Goal: Task Accomplishment & Management: Complete application form

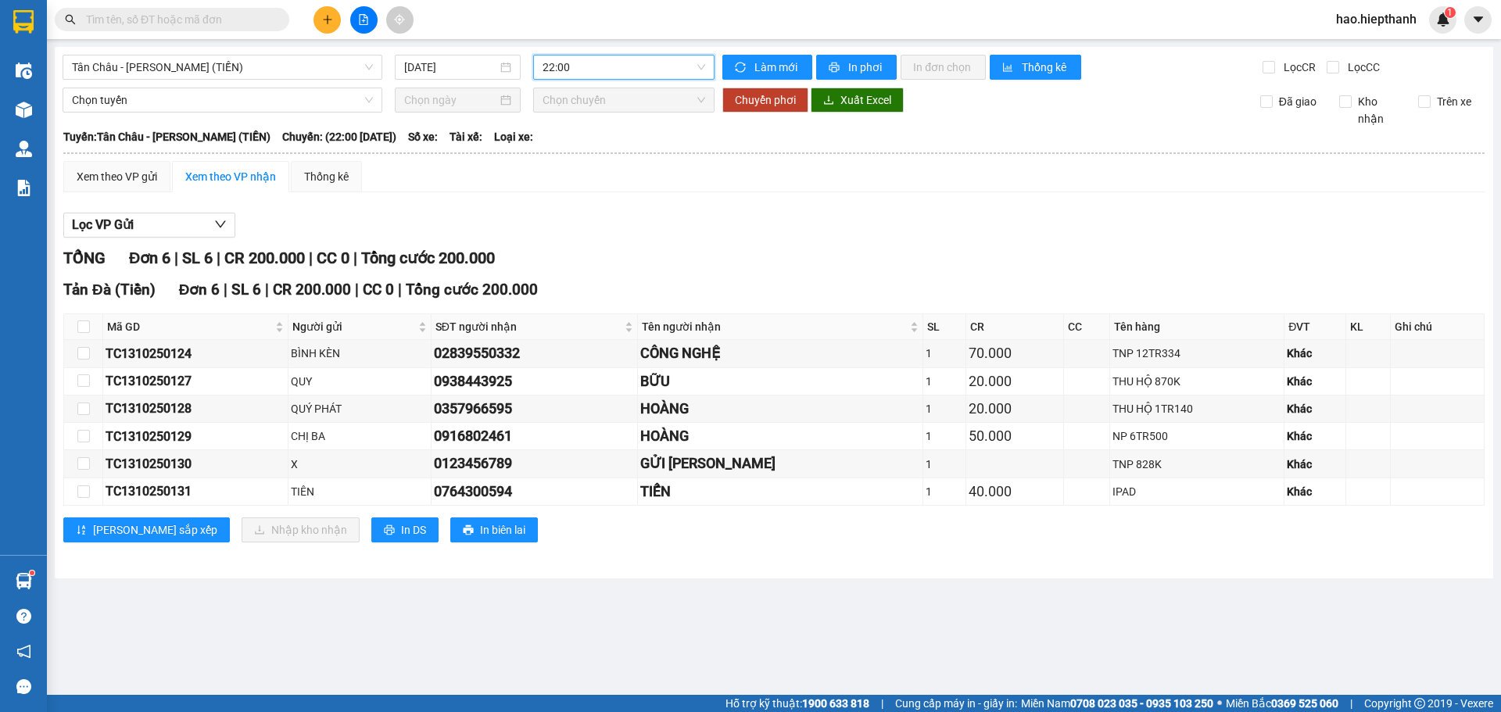
click at [333, 27] on button at bounding box center [327, 19] width 27 height 27
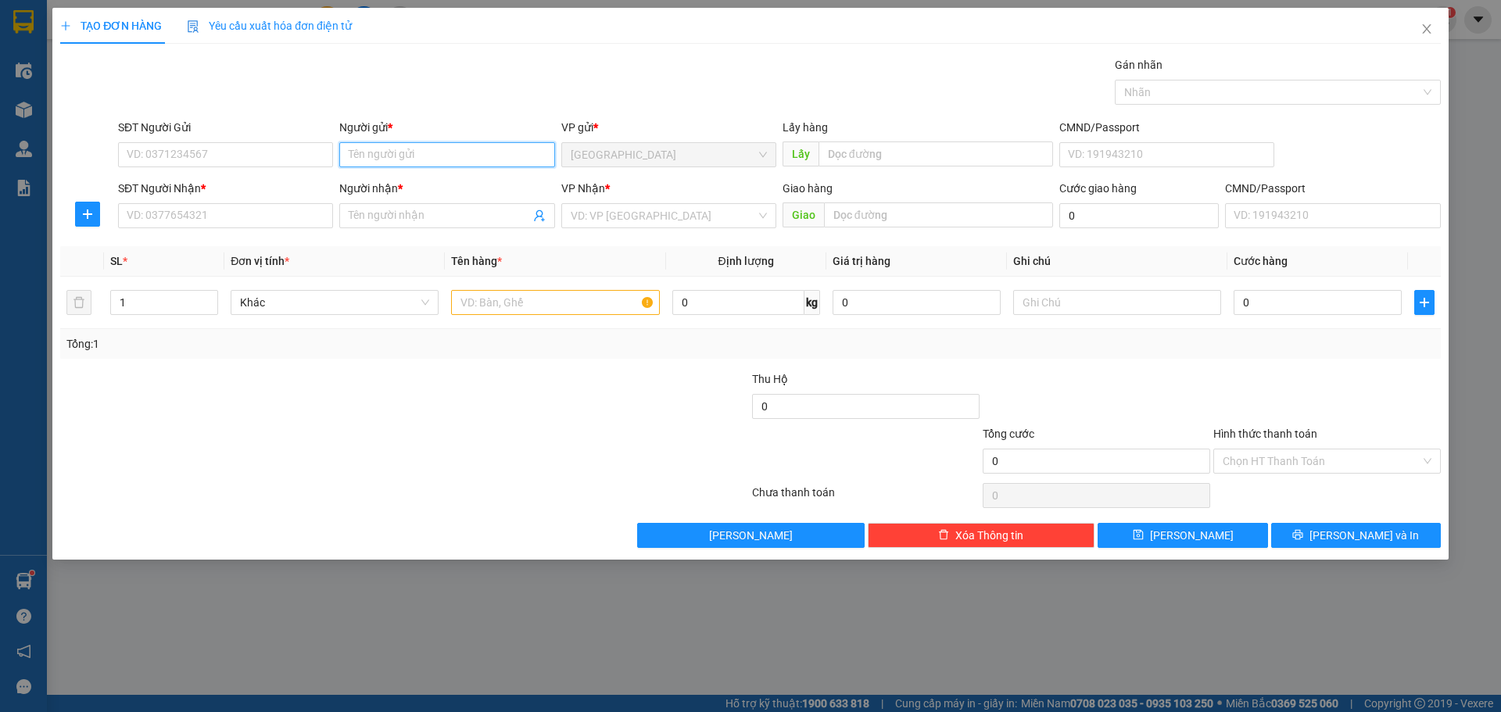
click at [407, 153] on input "Người gửi *" at bounding box center [446, 154] width 215 height 25
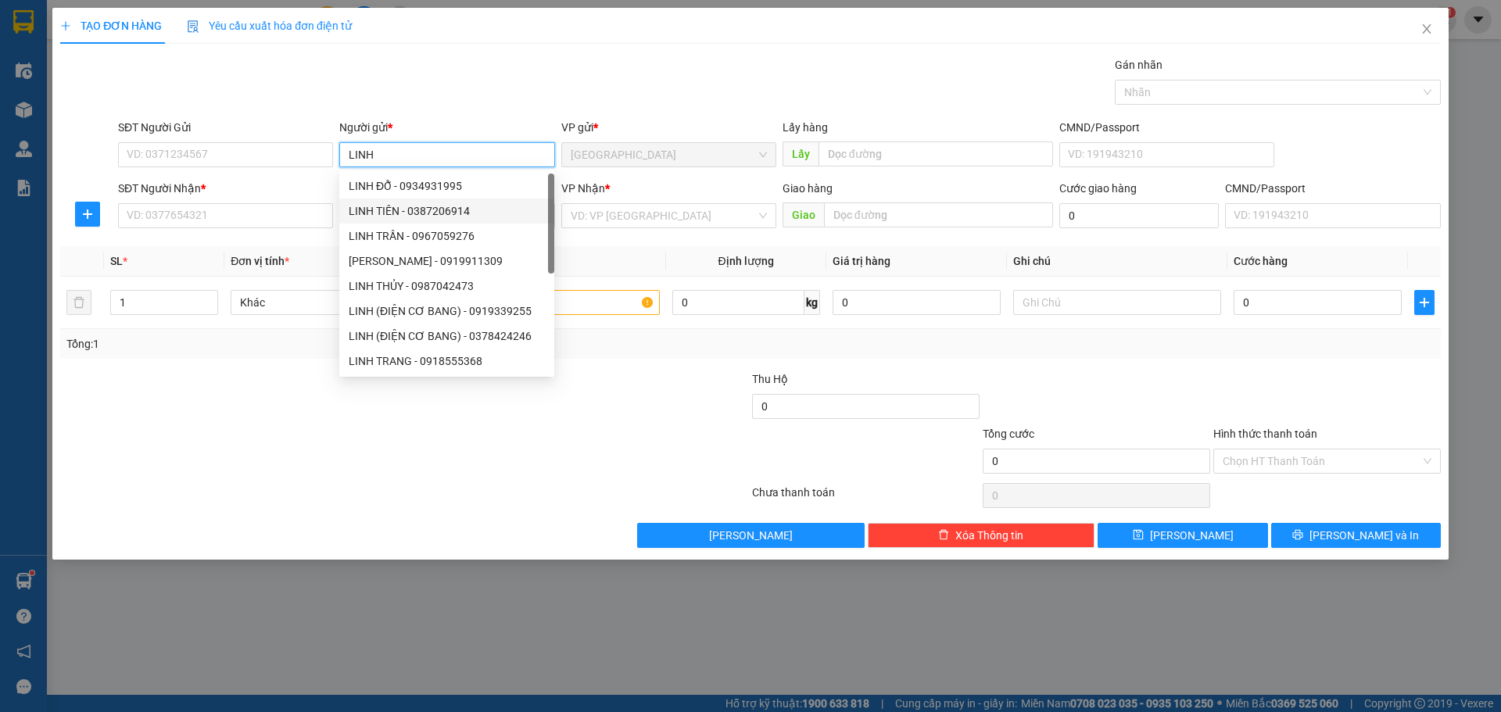
click at [360, 222] on div "LINH ĐỖ - 0934931995 LINH TIÊN - 0387206914 LINH TRẦN - 0967059276 [PERSON_NAME…" at bounding box center [446, 299] width 215 height 250
type input "LINH"
click at [535, 84] on div "Gói vận chuyển * Tiêu chuẩn Gán nhãn Nhãn" at bounding box center [779, 83] width 1329 height 55
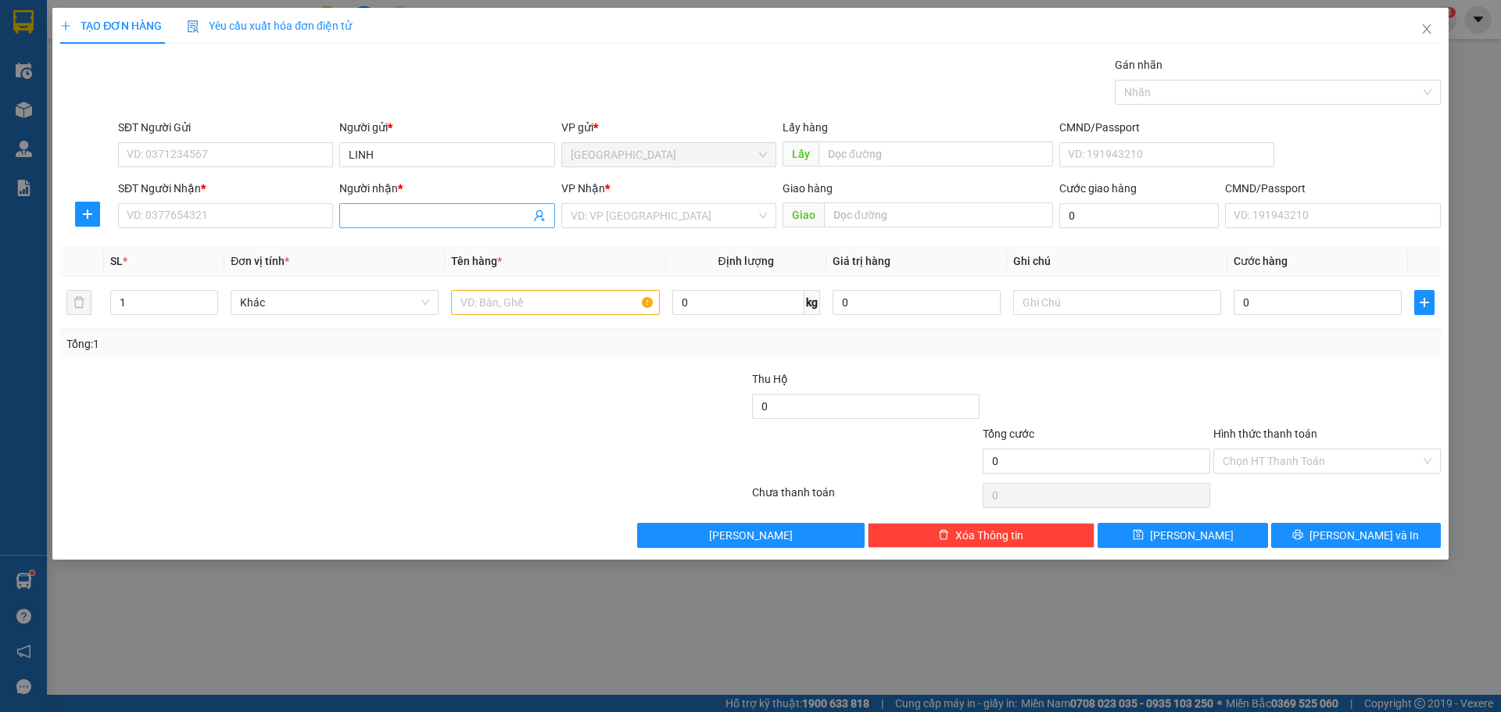
click at [362, 210] on input "Người nhận *" at bounding box center [439, 215] width 181 height 17
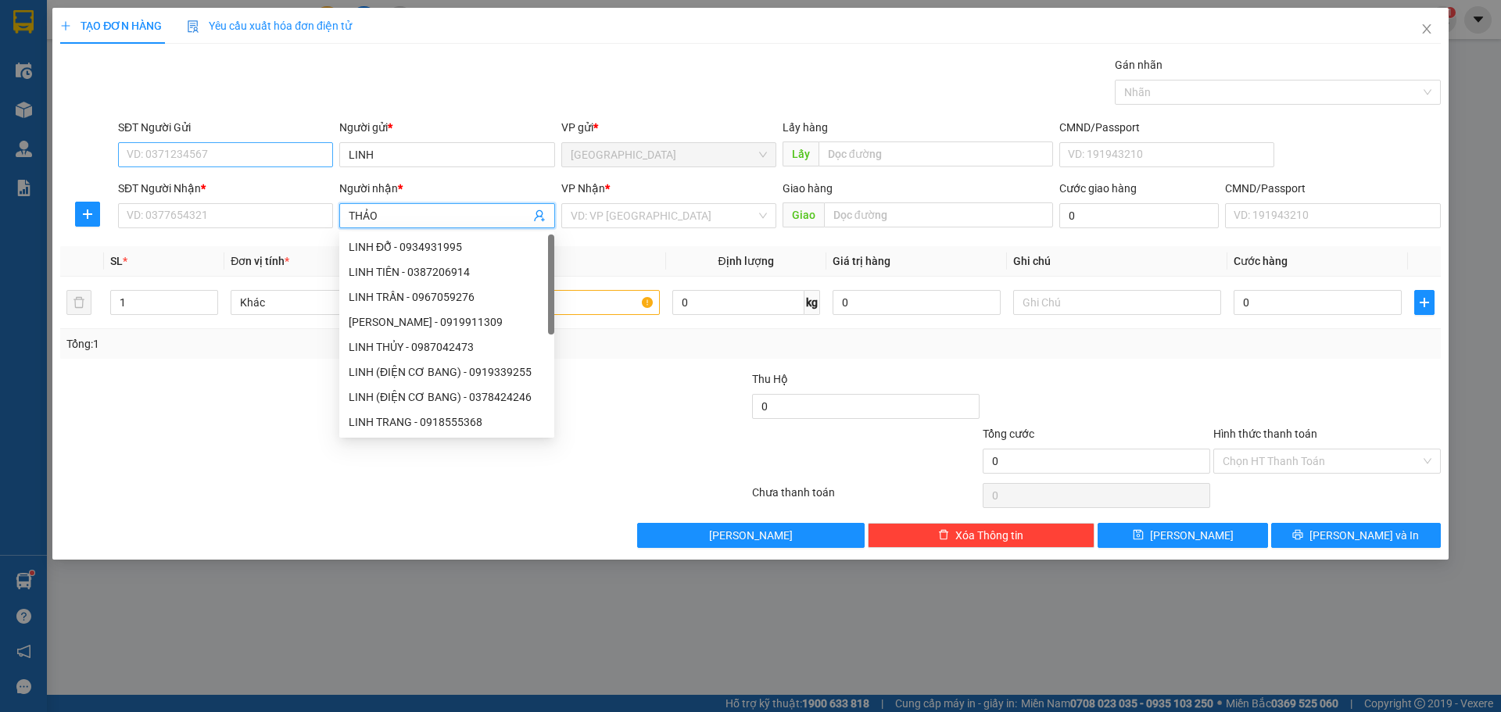
type input "THẢO"
click at [249, 161] on input "SĐT Người Gửi" at bounding box center [225, 154] width 215 height 25
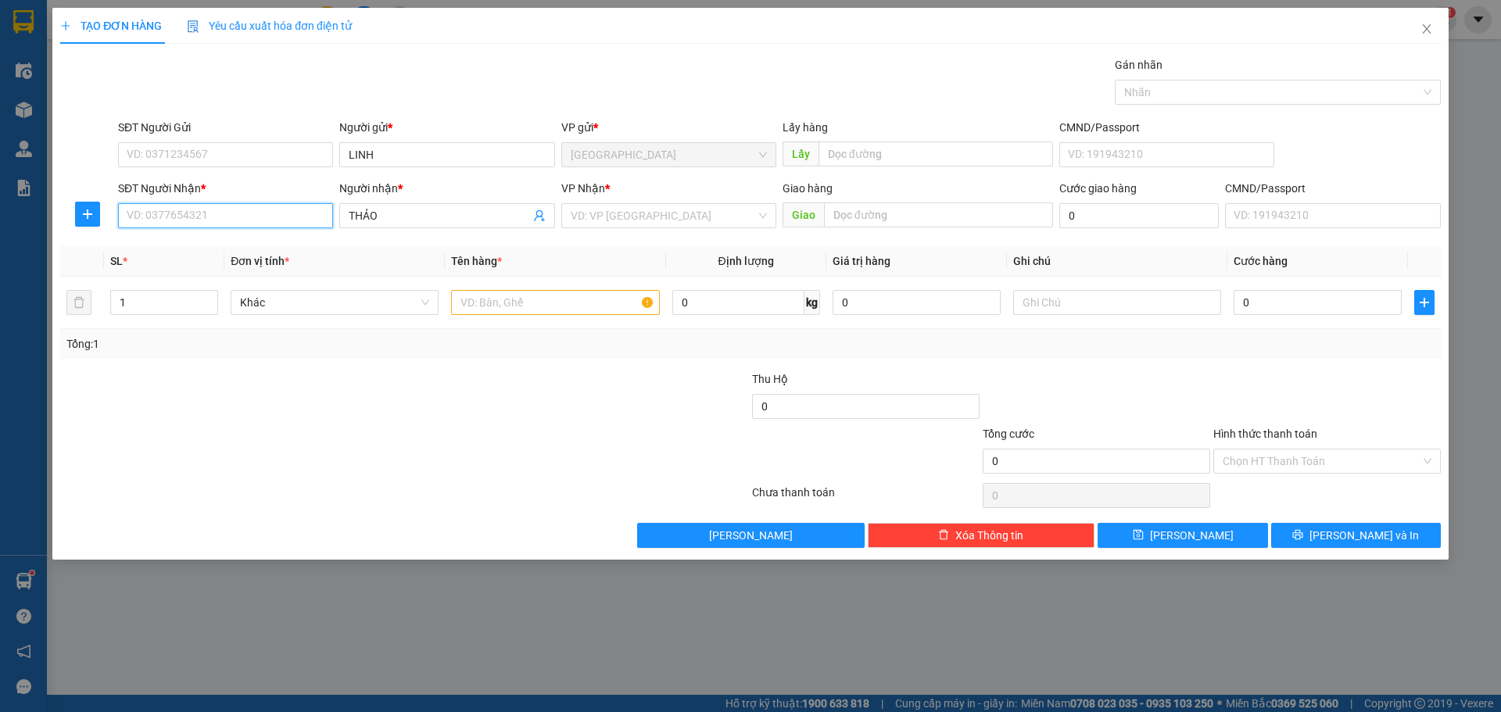
click at [183, 224] on input "SĐT Người Nhận *" at bounding box center [225, 215] width 215 height 25
type input "0909908875"
click at [678, 213] on input "search" at bounding box center [663, 215] width 185 height 23
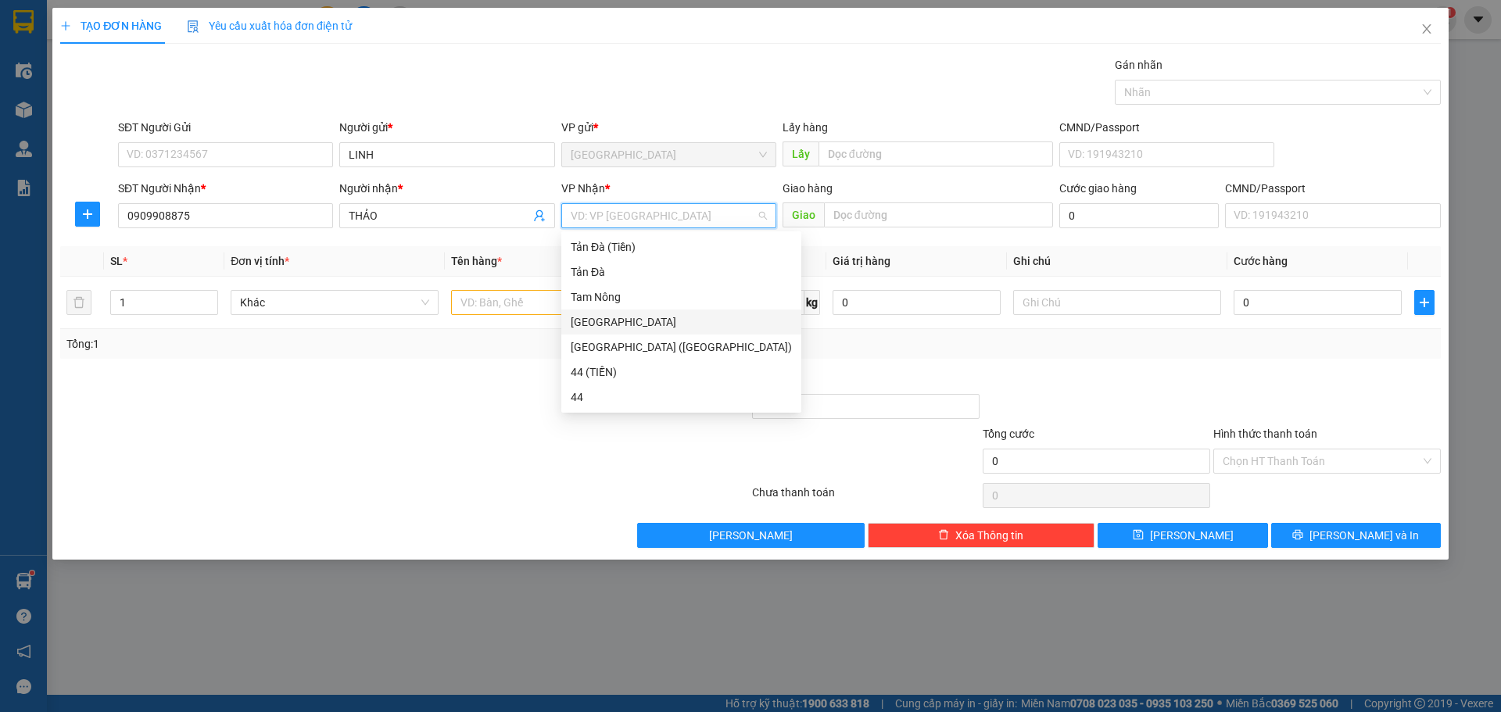
drag, startPoint x: 612, startPoint y: 250, endPoint x: 627, endPoint y: 346, distance: 96.5
click at [634, 331] on div "Tản Đà (Tiền) Tản [GEOGRAPHIC_DATA] Nông [GEOGRAPHIC_DATA] [GEOGRAPHIC_DATA]…" at bounding box center [681, 322] width 240 height 175
click at [625, 249] on div "Tản Đà (Tiền)" at bounding box center [681, 246] width 221 height 17
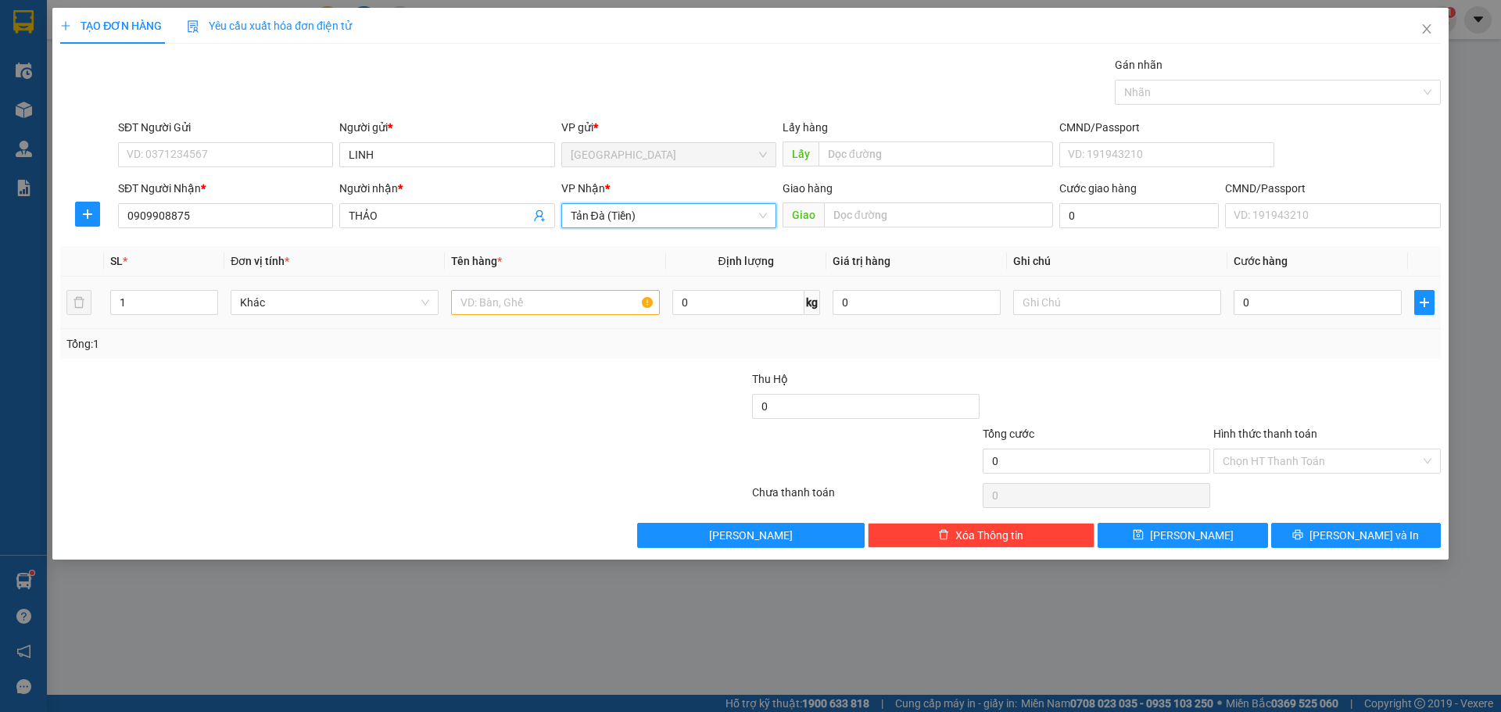
drag, startPoint x: 544, startPoint y: 324, endPoint x: 553, endPoint y: 306, distance: 19.2
click at [545, 324] on td at bounding box center [555, 303] width 220 height 52
click at [554, 304] on input "text" at bounding box center [555, 302] width 208 height 25
type input "THƯ"
click at [1125, 299] on input "text" at bounding box center [1117, 302] width 208 height 25
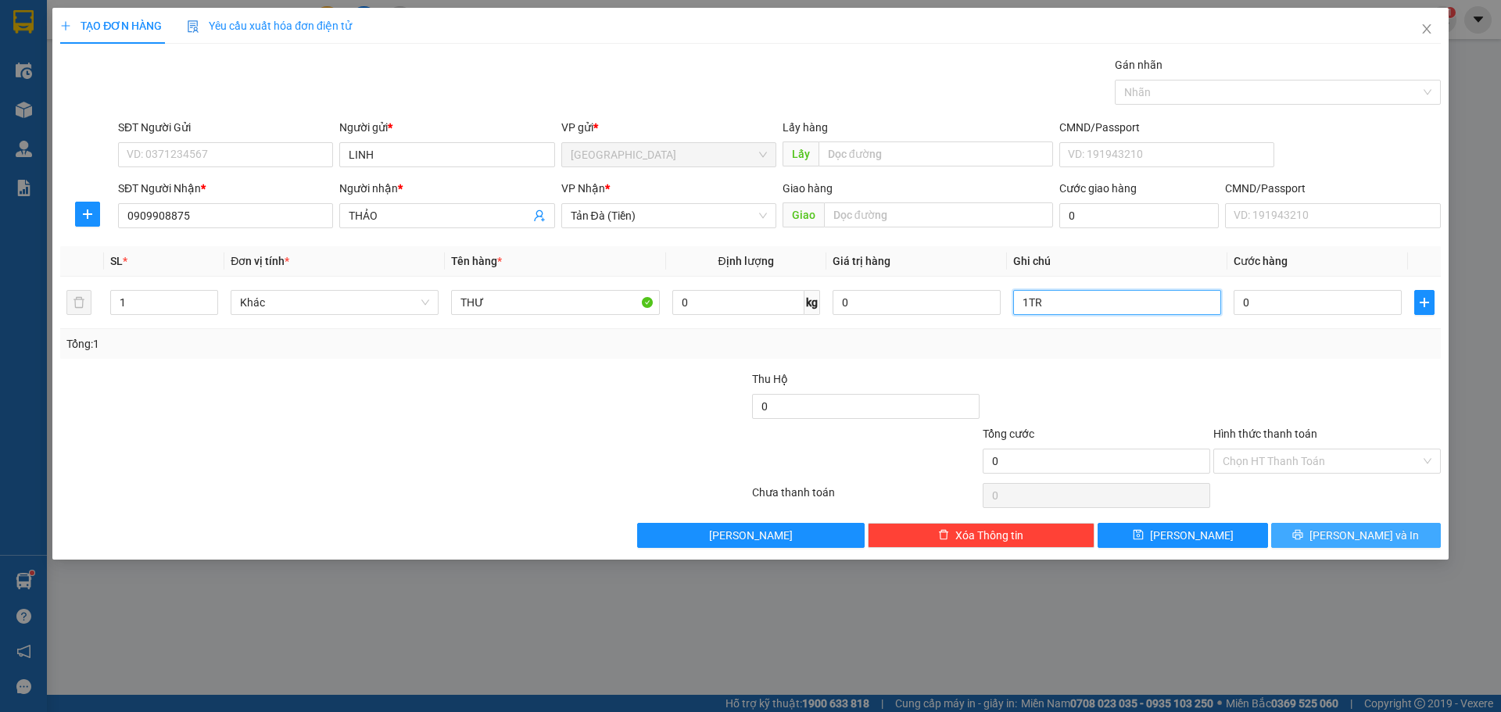
type input "1TR"
drag, startPoint x: 1369, startPoint y: 543, endPoint x: 1187, endPoint y: 492, distance: 189.1
click at [1092, 382] on div "Transit Pickup Surcharge Ids Transit Deliver Surcharge Ids Transit Deliver Surc…" at bounding box center [750, 302] width 1381 height 492
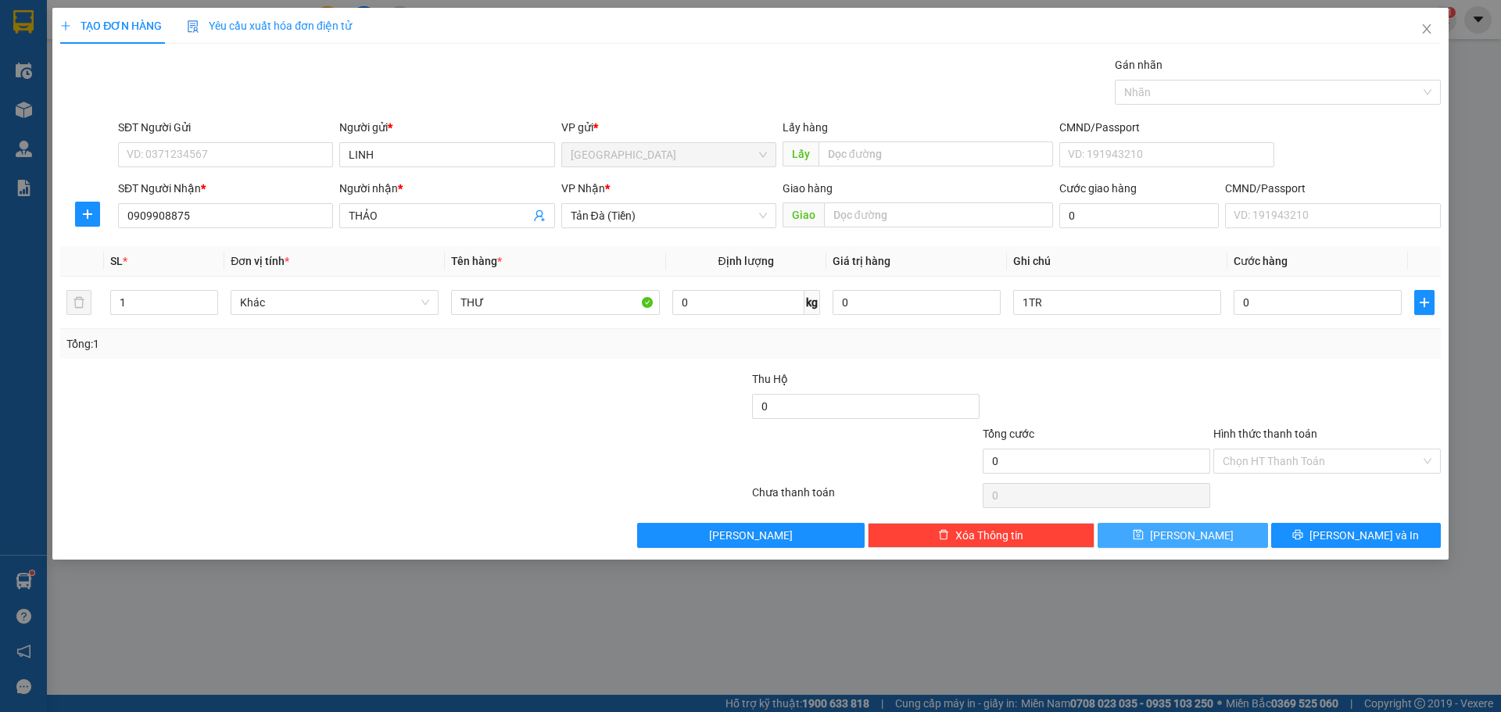
click at [1195, 544] on button "[PERSON_NAME]" at bounding box center [1183, 535] width 170 height 25
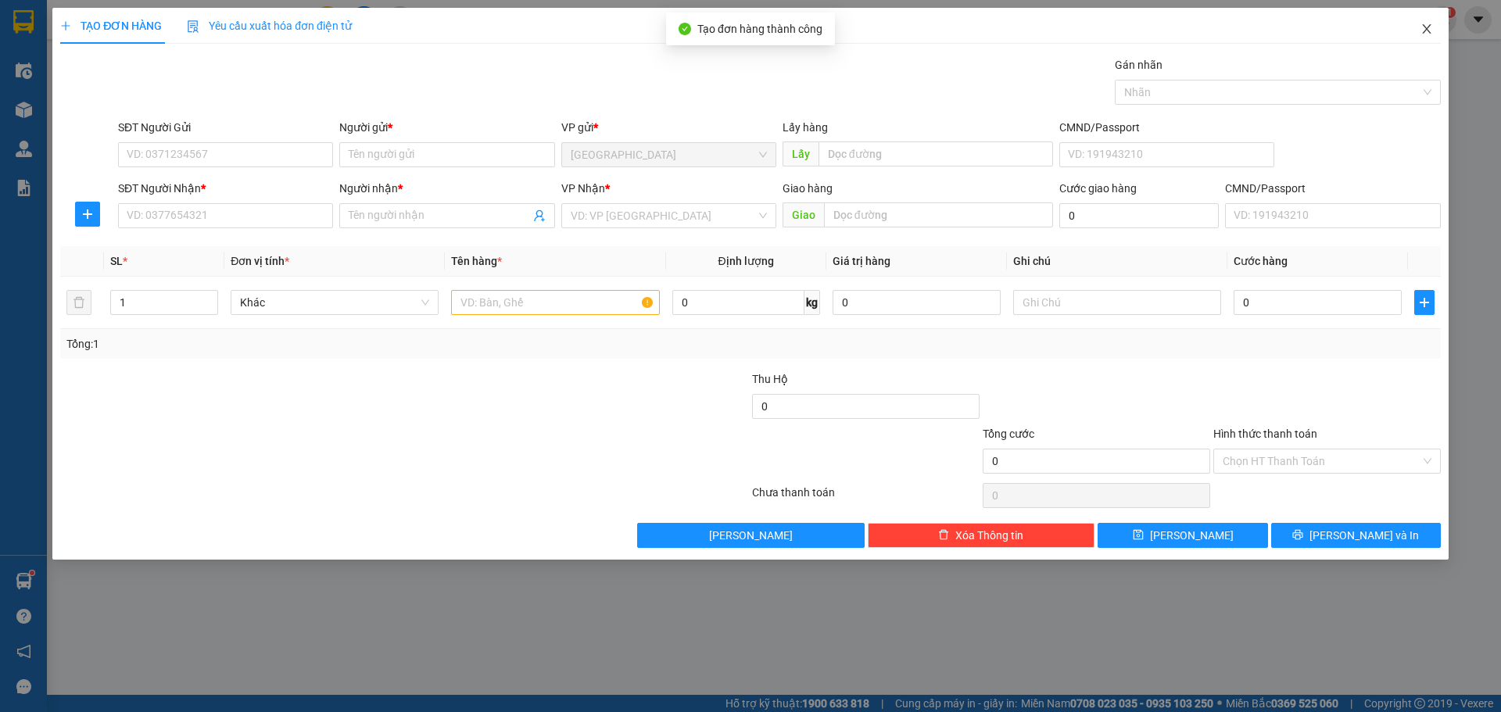
click at [1421, 29] on icon "close" at bounding box center [1427, 29] width 13 height 13
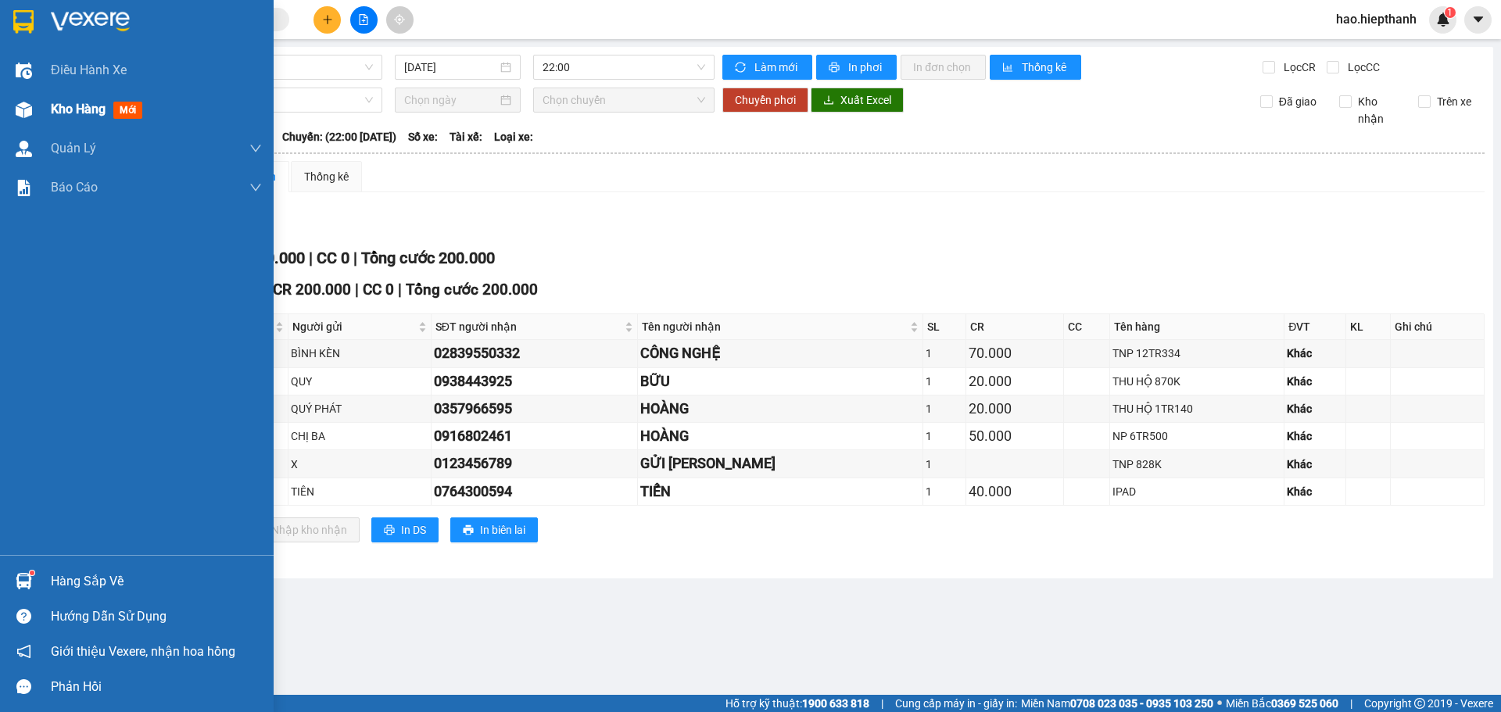
click at [34, 107] on div at bounding box center [23, 109] width 27 height 27
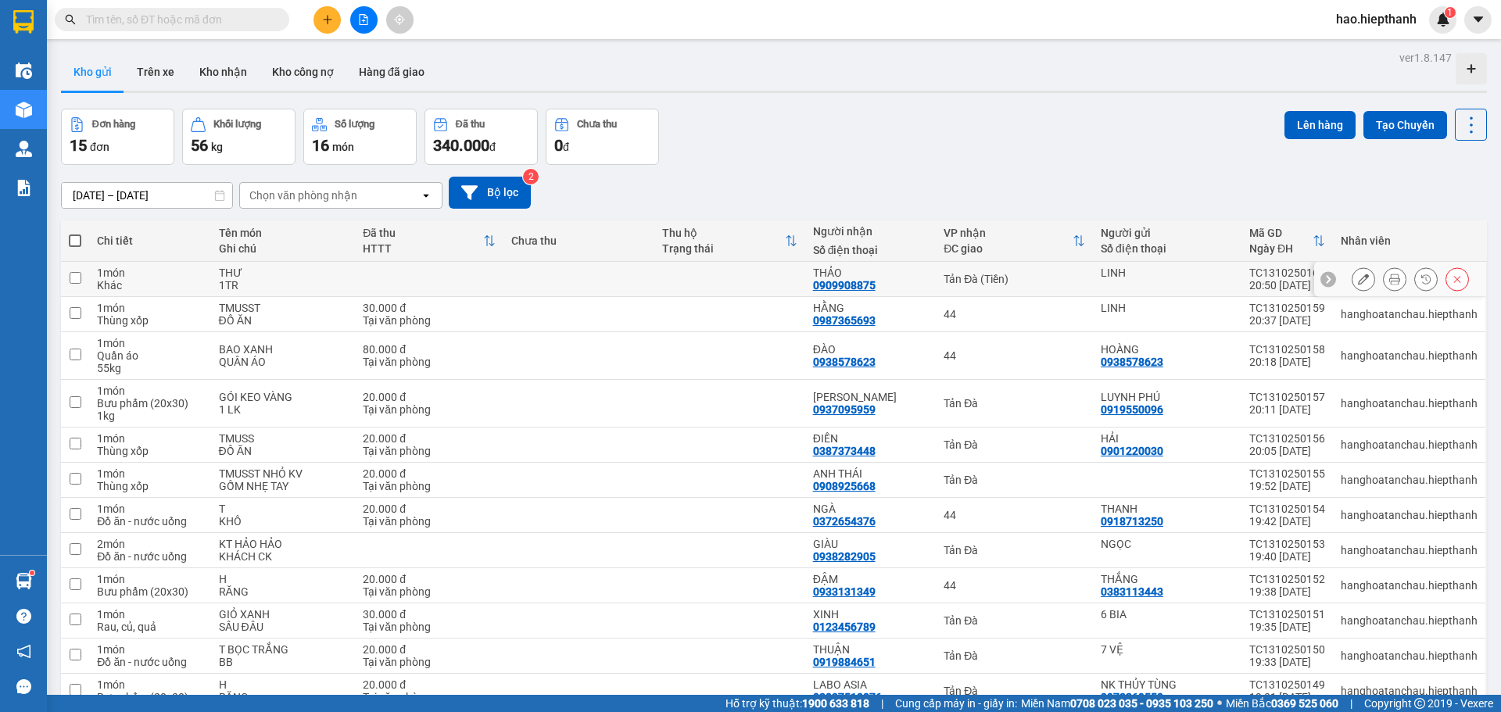
click at [333, 271] on div "THƯ" at bounding box center [283, 273] width 129 height 13
checkbox input "true"
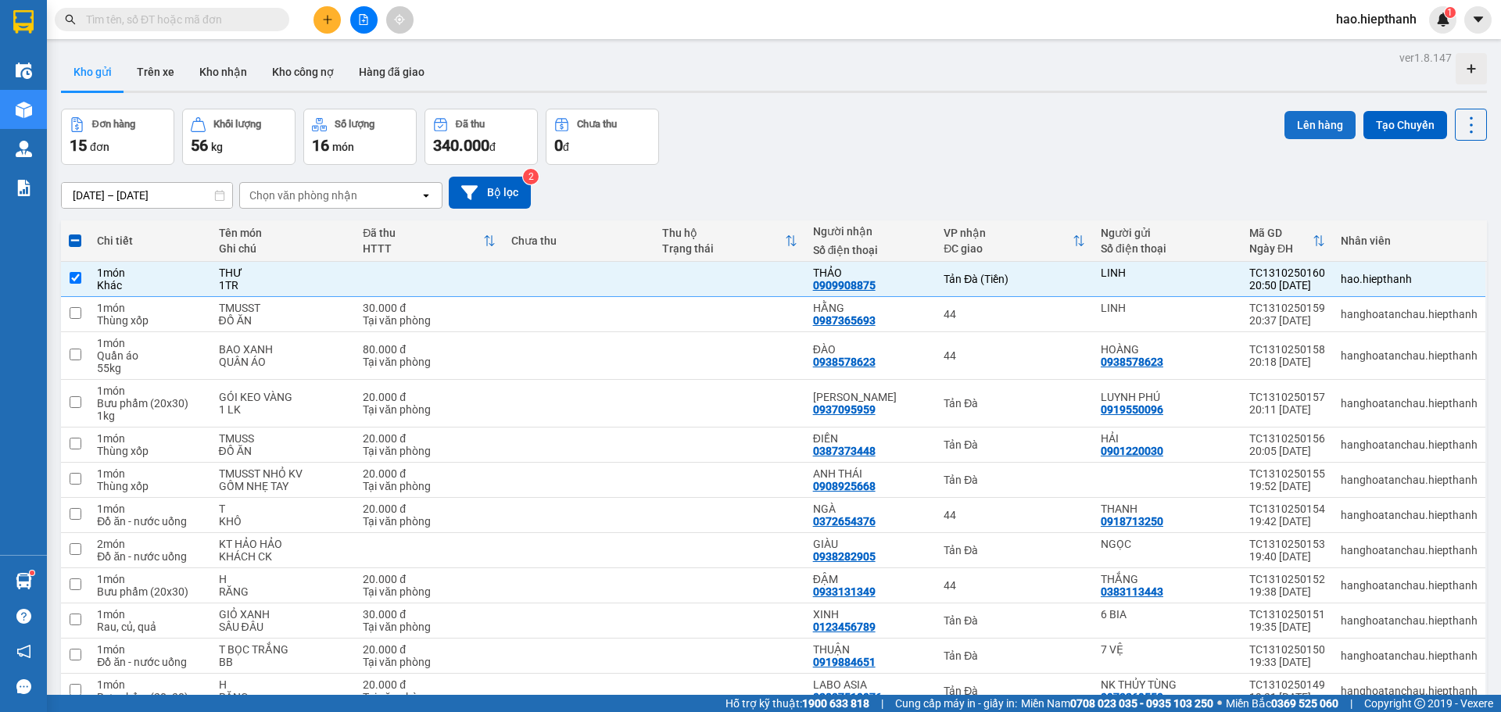
click at [1302, 120] on button "Lên hàng" at bounding box center [1320, 125] width 71 height 28
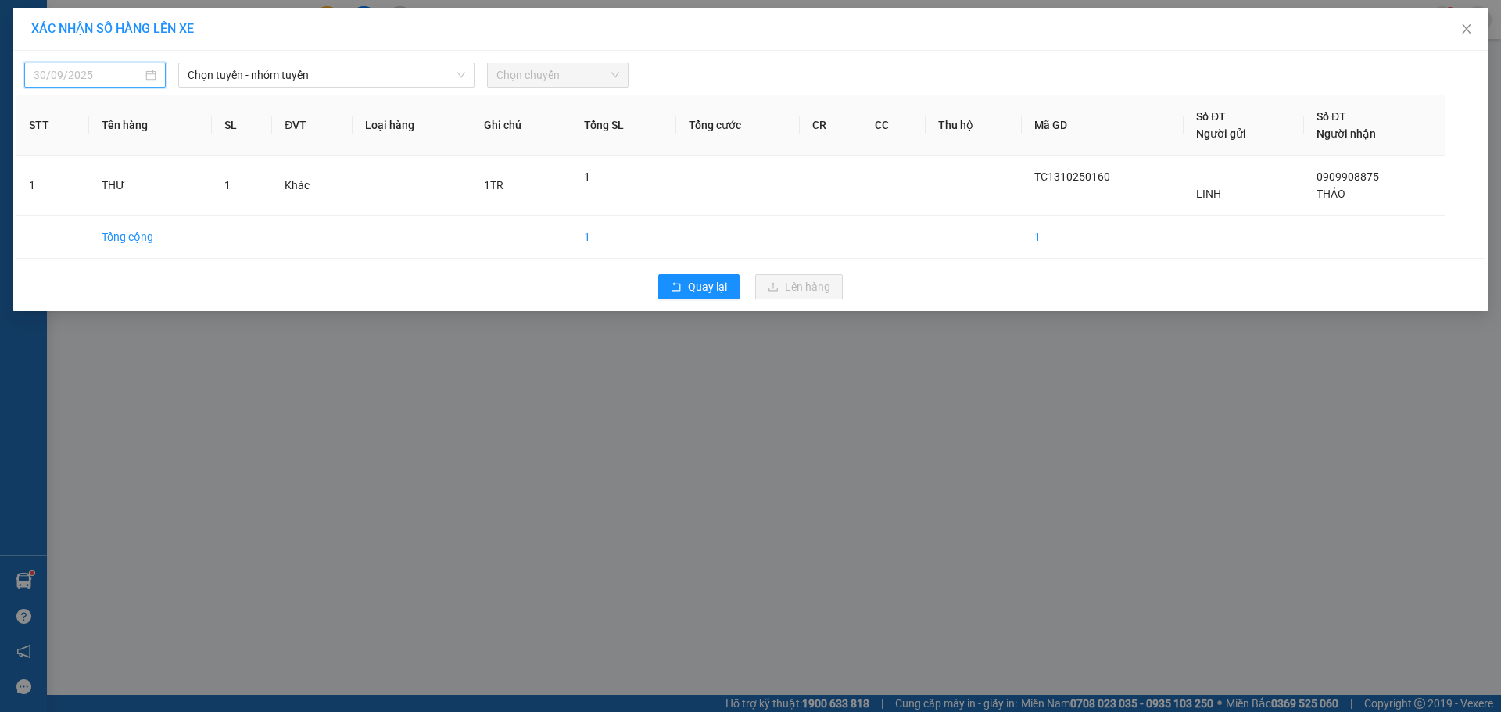
type input "[DATE]"
drag, startPoint x: 91, startPoint y: 79, endPoint x: 145, endPoint y: 86, distance: 53.6
click at [92, 79] on input "[DATE]" at bounding box center [88, 74] width 109 height 17
click at [288, 66] on span "Chọn tuyến - nhóm tuyến" at bounding box center [327, 74] width 278 height 23
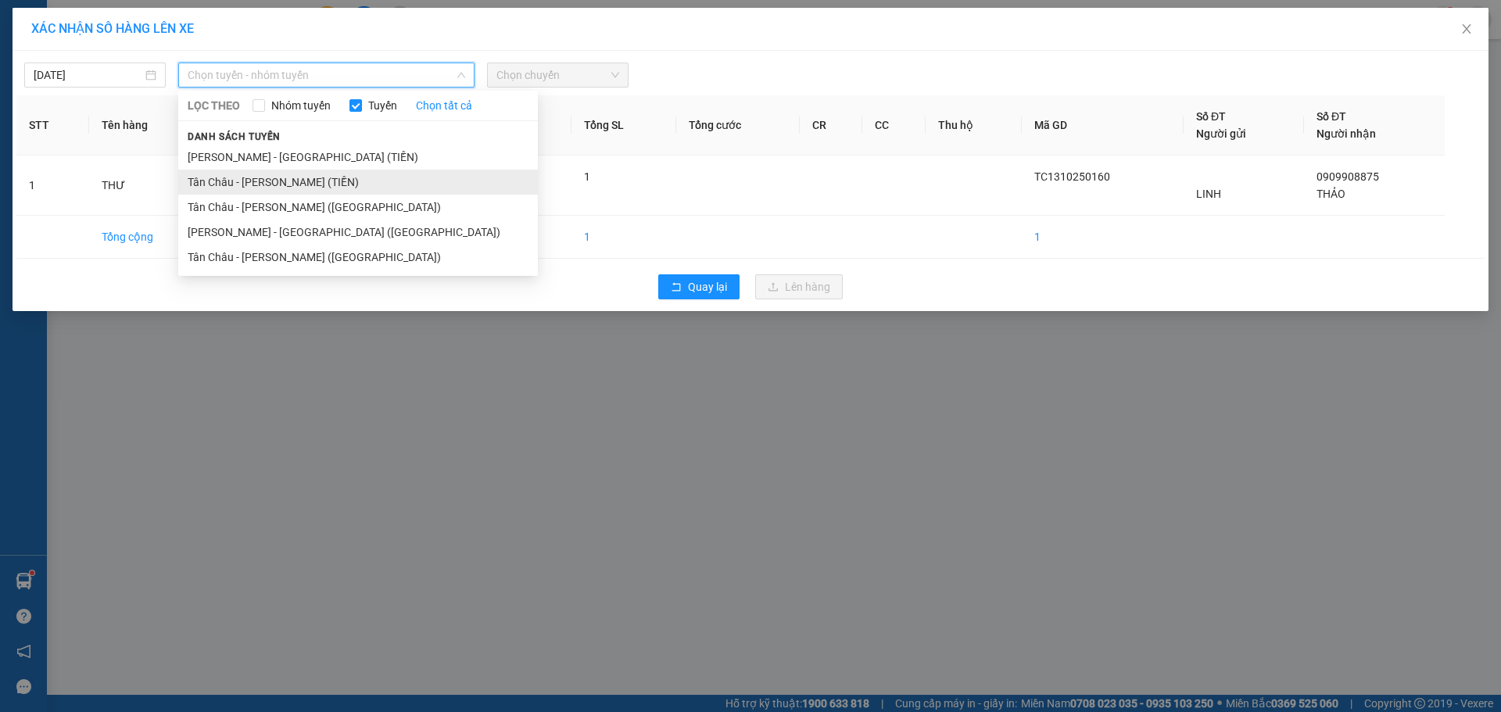
click at [264, 180] on li "Tân Châu - [PERSON_NAME] (TIỀN)" at bounding box center [358, 182] width 360 height 25
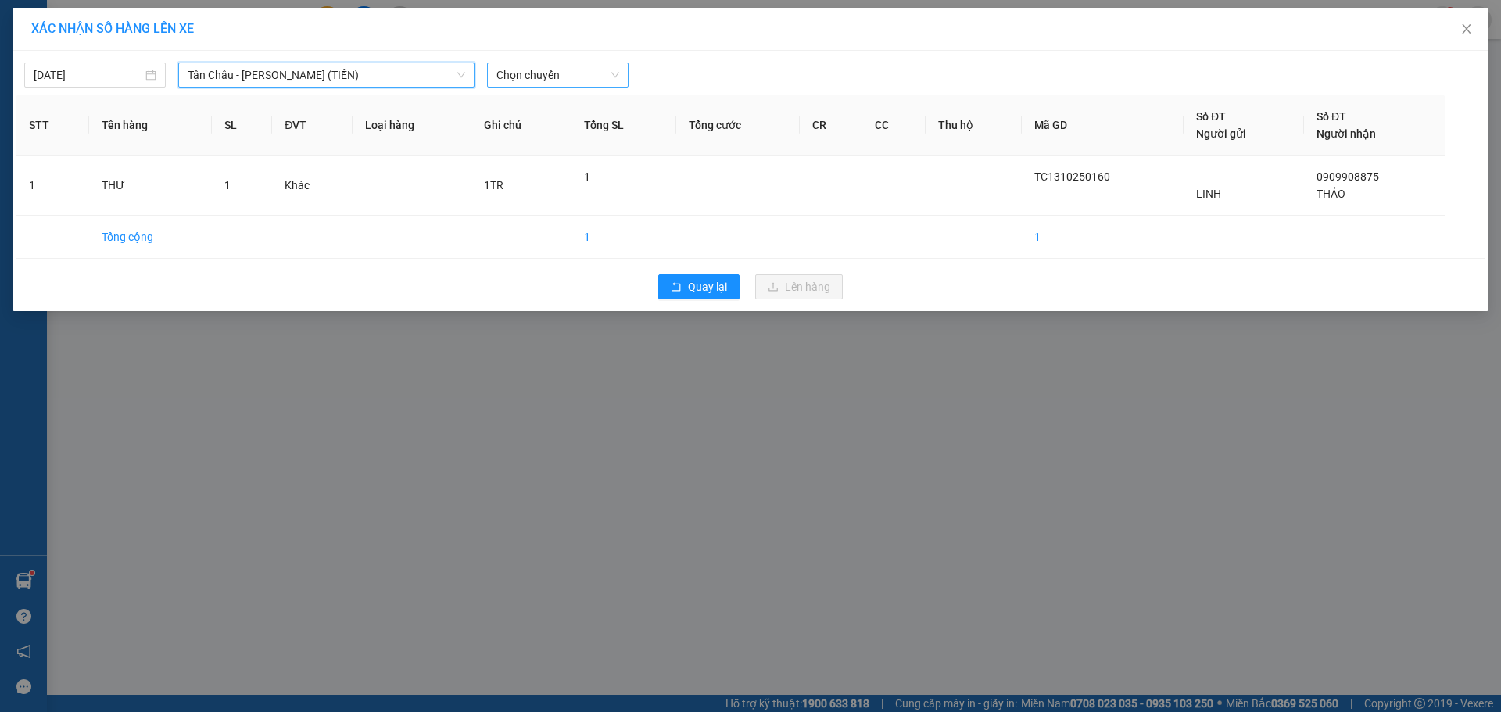
click at [542, 73] on span "Chọn chuyến" at bounding box center [557, 74] width 123 height 23
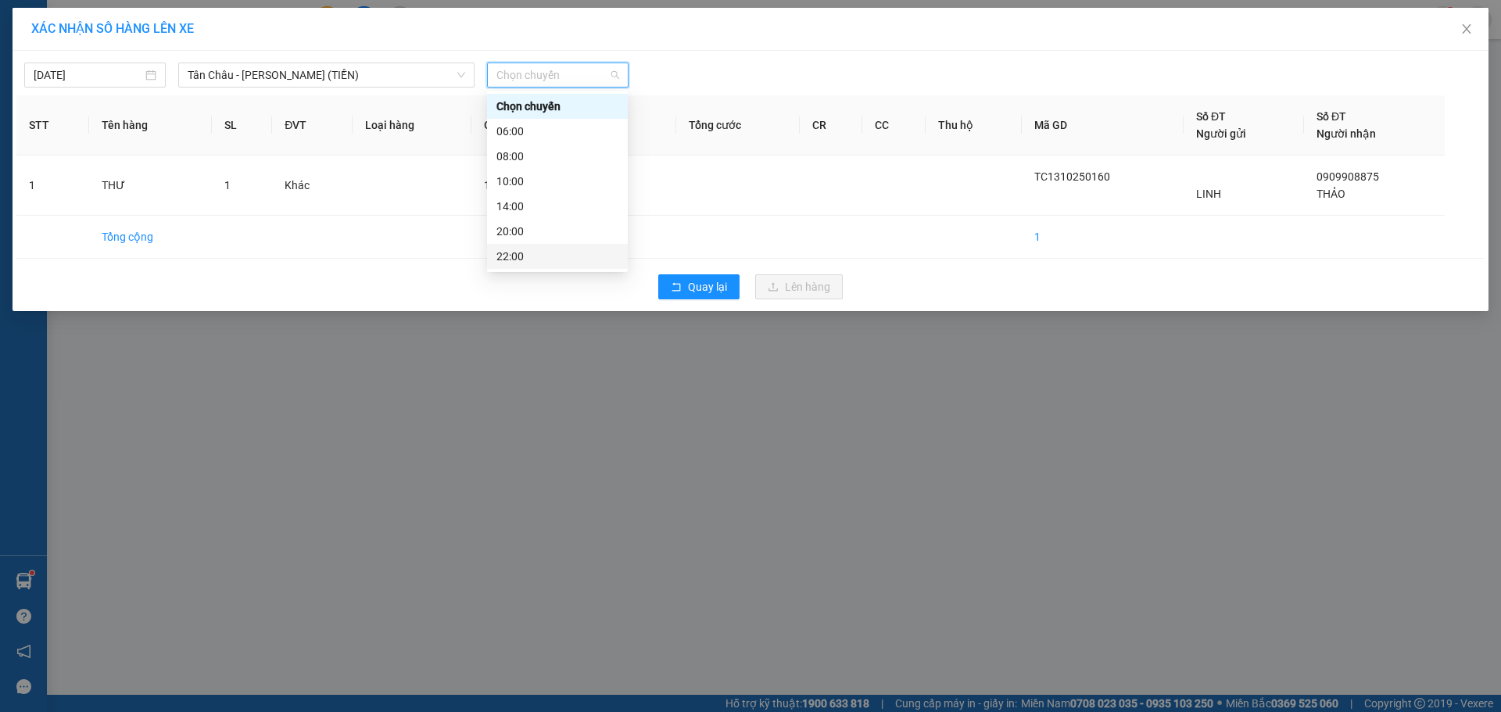
click at [511, 253] on div "22:00" at bounding box center [557, 256] width 122 height 17
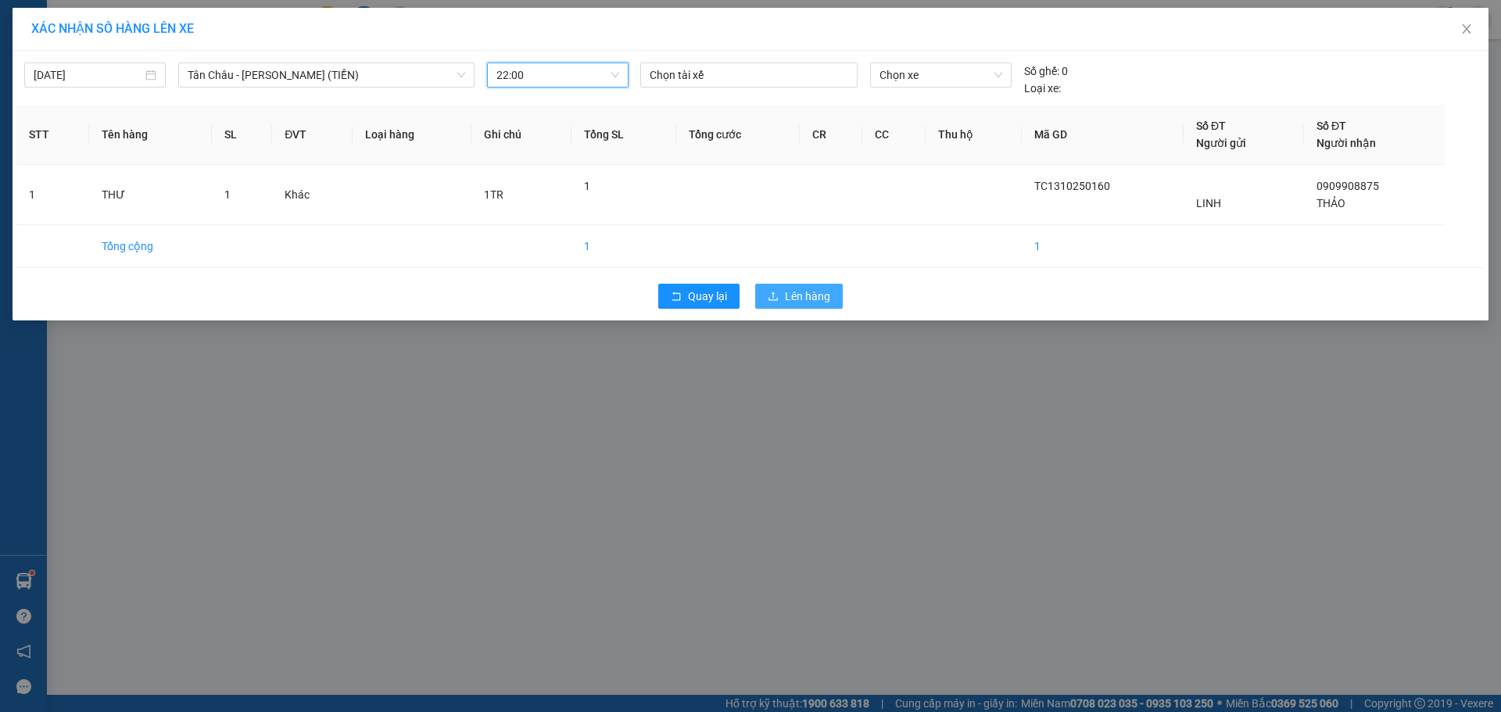
click at [824, 297] on span "Lên hàng" at bounding box center [807, 296] width 45 height 17
